Goal: Transaction & Acquisition: Obtain resource

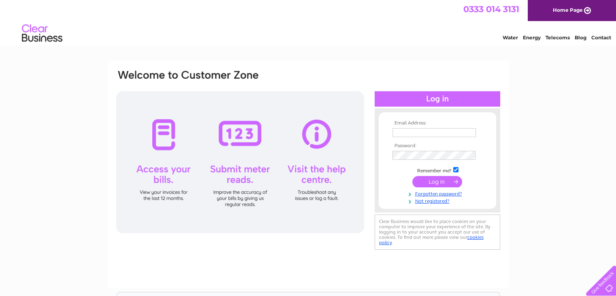
type input "accountspayable@brag.co.uk"
click at [443, 181] on input "submit" at bounding box center [437, 181] width 50 height 11
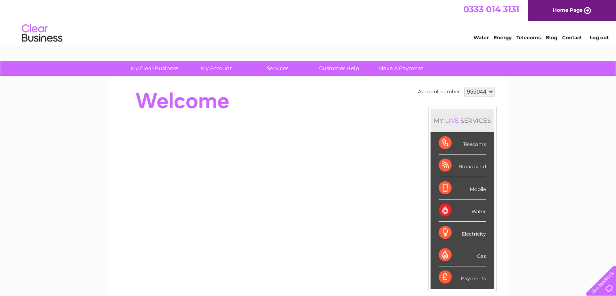
click at [488, 89] on select "955044 955045 955047 976016 977874" at bounding box center [479, 92] width 30 height 10
select select "976016"
click at [464, 87] on select "955044 955045 955047 976016 977874" at bounding box center [479, 92] width 30 height 10
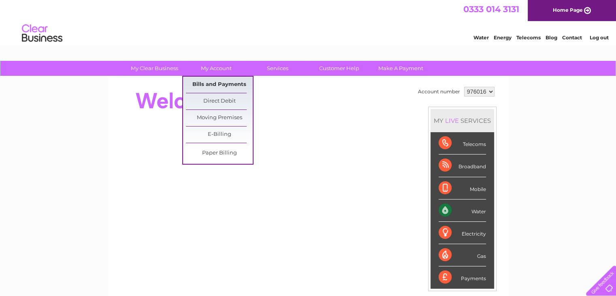
click at [215, 81] on link "Bills and Payments" at bounding box center [219, 85] width 67 height 16
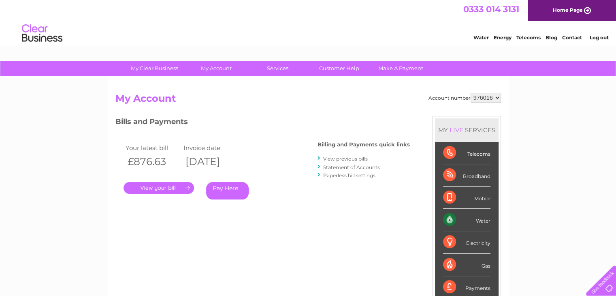
click at [167, 184] on link "." at bounding box center [159, 188] width 70 height 12
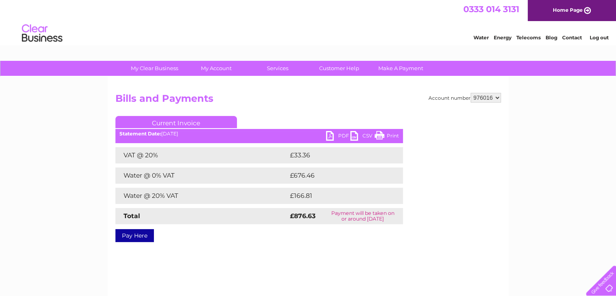
click at [342, 133] on link "PDF" at bounding box center [338, 137] width 24 height 12
click at [1, 109] on div "My Clear Business Login Details My Details My Preferences Link Account My Accou…" at bounding box center [308, 251] width 616 height 381
